Goal: Task Accomplishment & Management: Manage account settings

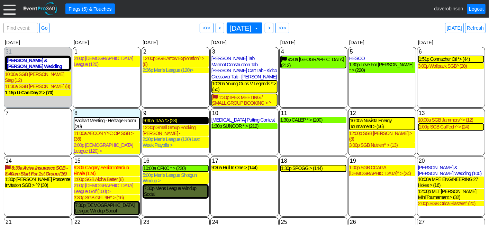
click at [158, 121] on div "9:30a TIAA *> (28)" at bounding box center [175, 121] width 65 height 6
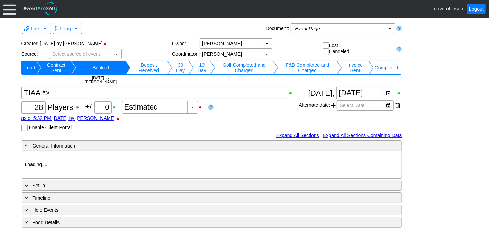
type input "Heritage Pointe Golf Club"
type input "Corporate Tournament"
type input "Scramble"
type input "Single Tee"
type input "Black"
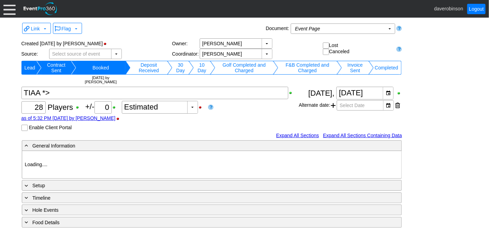
type input "Red"
type input "1046131"
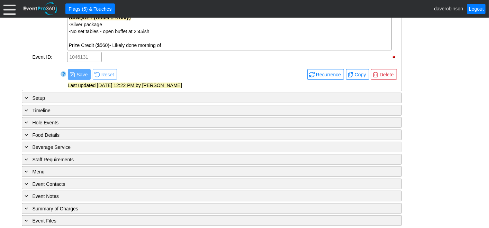
scroll to position [387, 0]
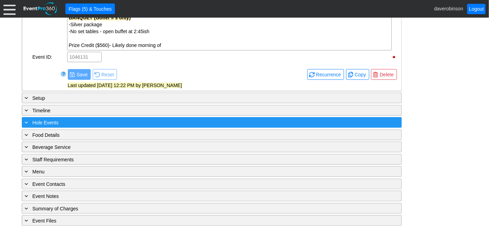
click at [27, 123] on div "+ Hole Events" at bounding box center [198, 123] width 348 height 8
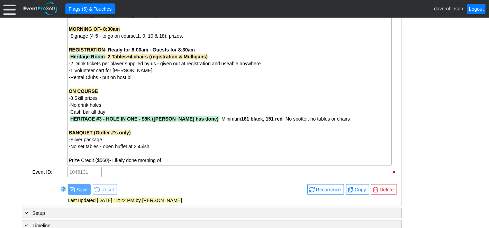
scroll to position [233, 0]
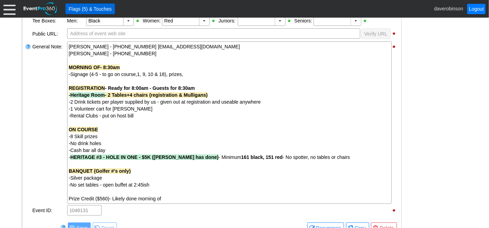
click at [96, 10] on span "Flags (5) & Touches" at bounding box center [90, 9] width 46 height 7
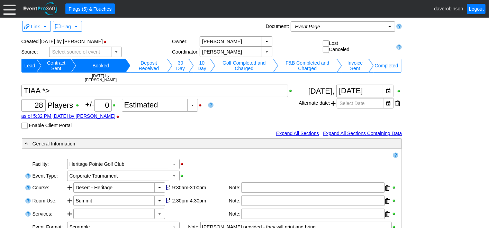
scroll to position [0, 0]
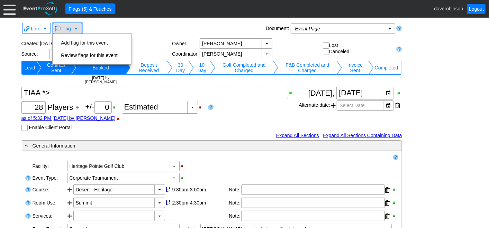
click at [78, 29] on span at bounding box center [76, 29] width 6 height 6
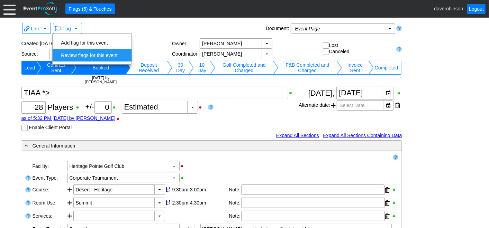
click at [90, 54] on td "Review flags for this event" at bounding box center [89, 55] width 62 height 12
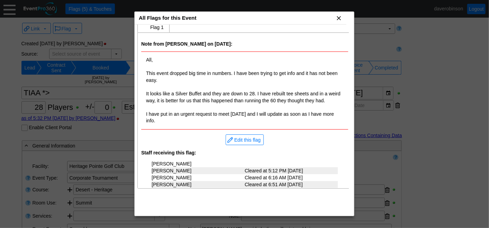
click at [337, 18] on span "x" at bounding box center [338, 18] width 7 height 7
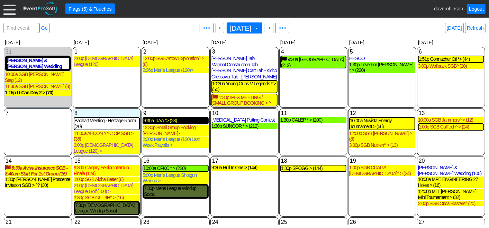
click at [165, 121] on div "9:30a TIAA *> (28)" at bounding box center [175, 121] width 65 height 6
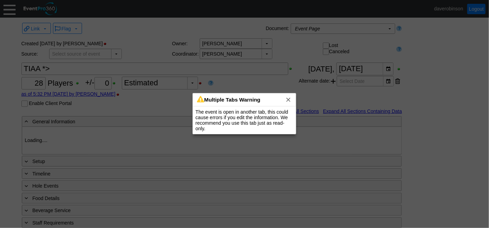
type input "Heritage Pointe Golf Club"
type input "Corporate Tournament"
type input "Scramble"
type input "Single Tee"
type input "Black"
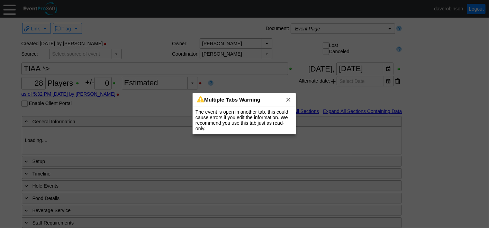
type input "Red"
type input "1046131"
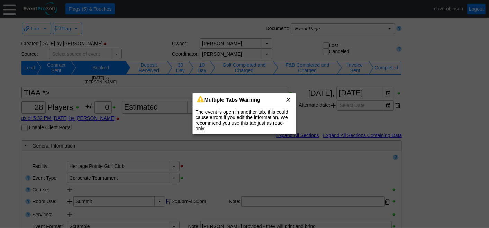
click at [289, 99] on span "x" at bounding box center [288, 99] width 7 height 7
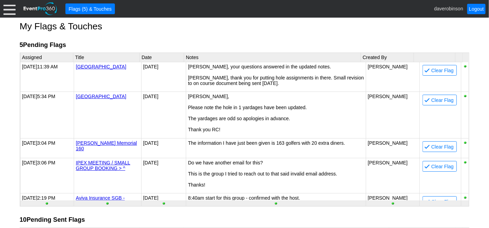
click at [16, 12] on div "● Flags (5) & Touches daverobinson Logout" at bounding box center [244, 9] width 489 height 18
click at [12, 13] on div at bounding box center [9, 9] width 12 height 12
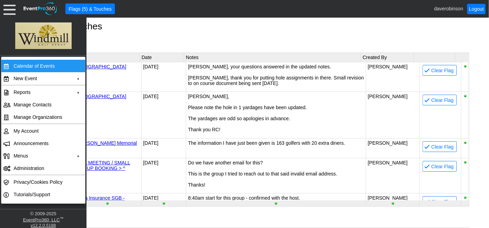
click at [36, 64] on td "Calendar of Events" at bounding box center [42, 66] width 62 height 12
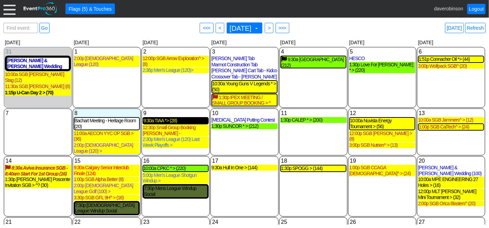
click at [172, 123] on div "9:30a TIAA *> (28)" at bounding box center [175, 121] width 65 height 6
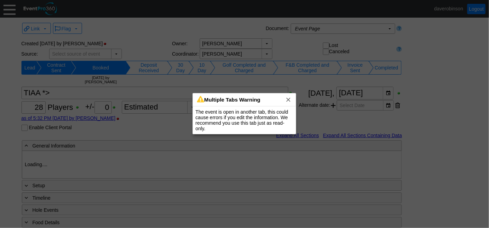
type input "Heritage Pointe Golf Club"
type input "Corporate Tournament"
type input "Scramble"
type input "Single Tee"
type input "Black"
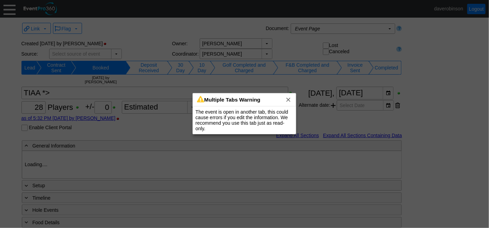
type input "Red"
type input "1046131"
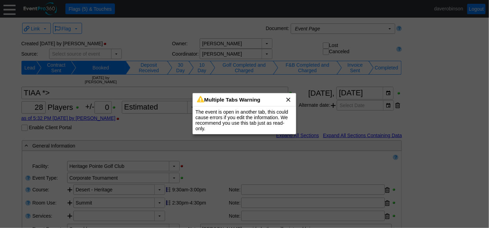
click at [290, 100] on span "x" at bounding box center [288, 99] width 7 height 7
